Goal: Task Accomplishment & Management: Manage account settings

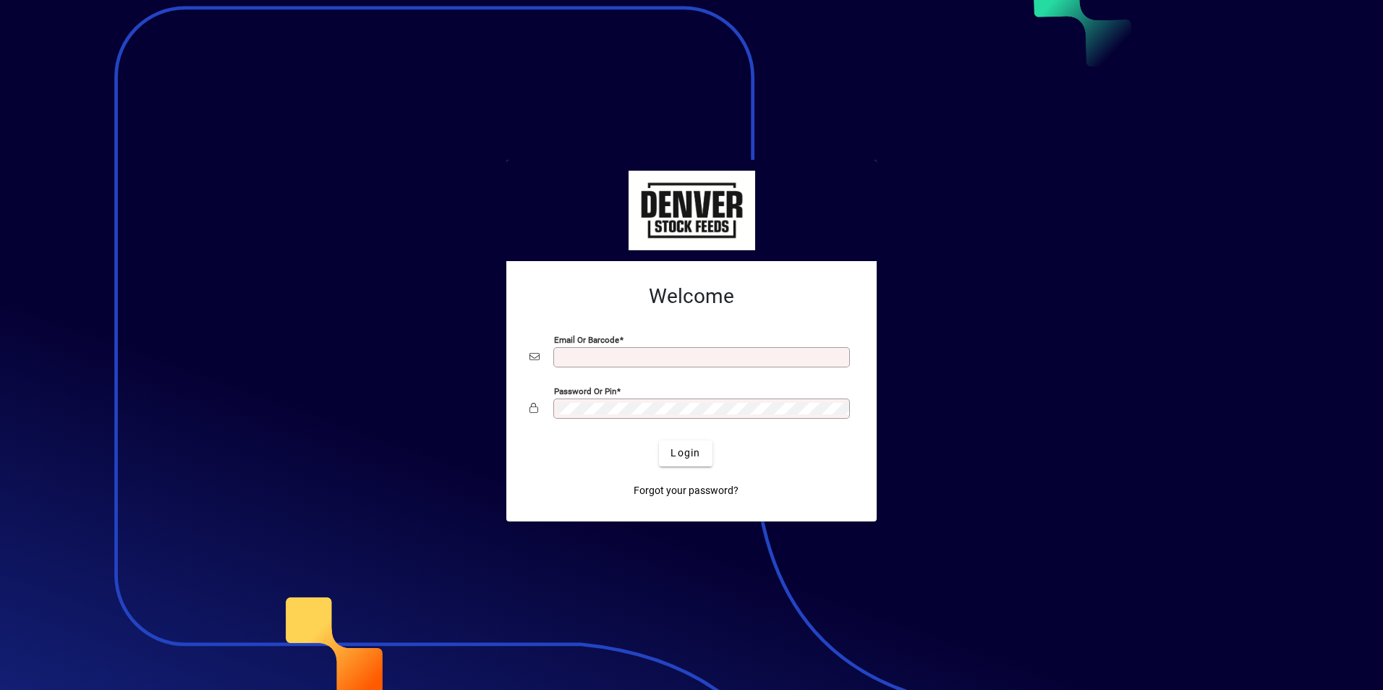
type input "**********"
drag, startPoint x: 48, startPoint y: 389, endPoint x: 675, endPoint y: 461, distance: 631.8
click at [675, 461] on span "submit" at bounding box center [685, 453] width 53 height 35
